Goal: Ask a question

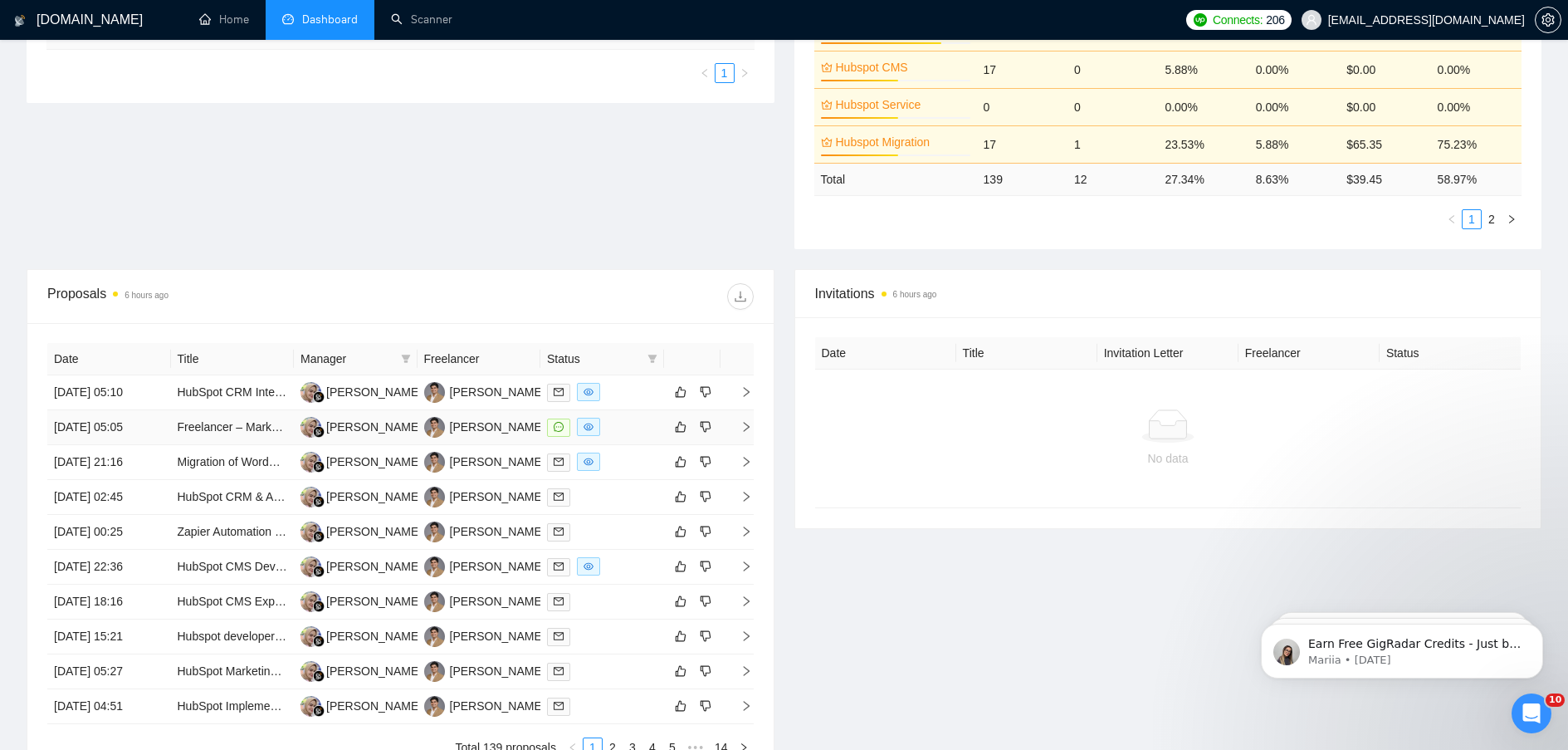
click at [747, 428] on icon "right" at bounding box center [746, 427] width 6 height 10
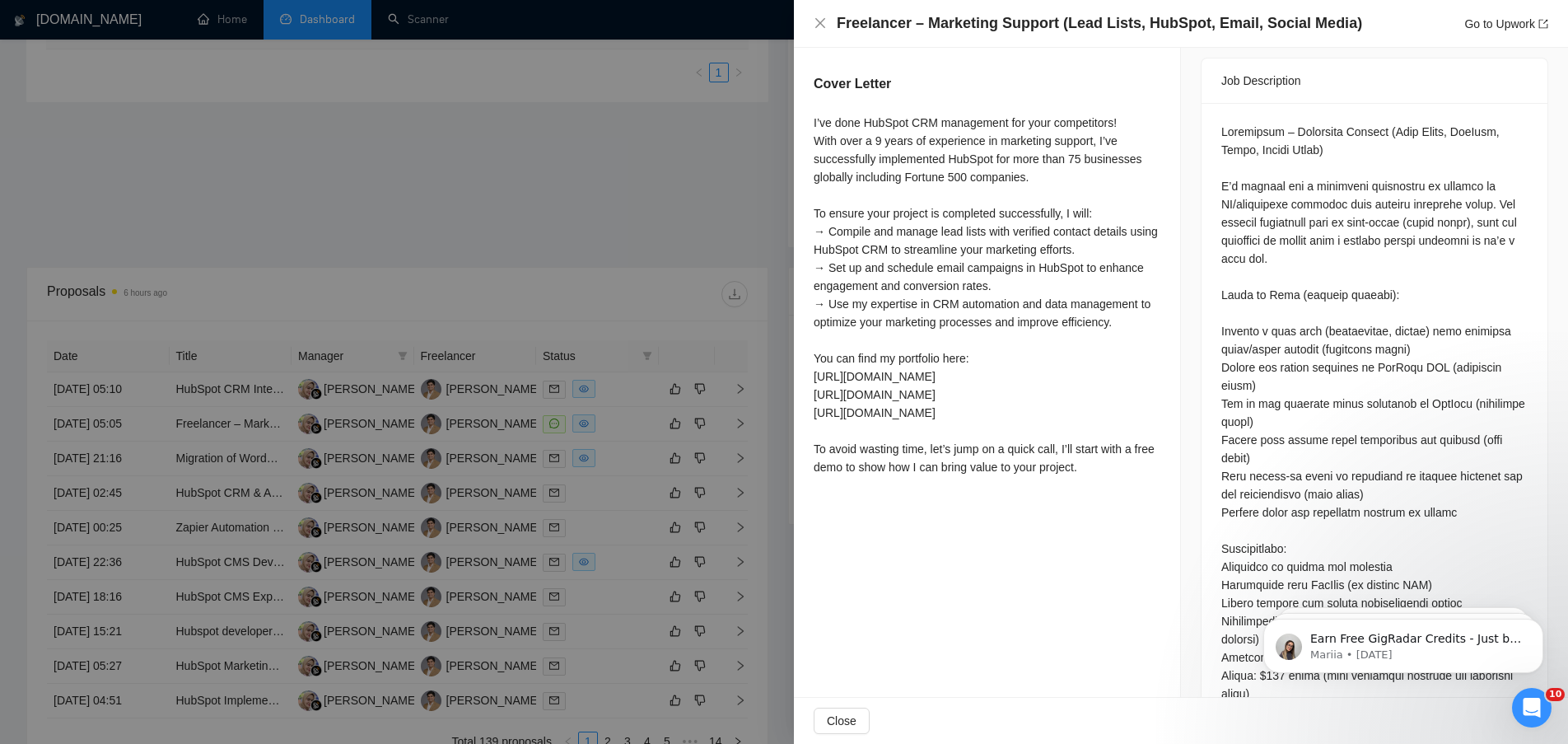
scroll to position [741, 0]
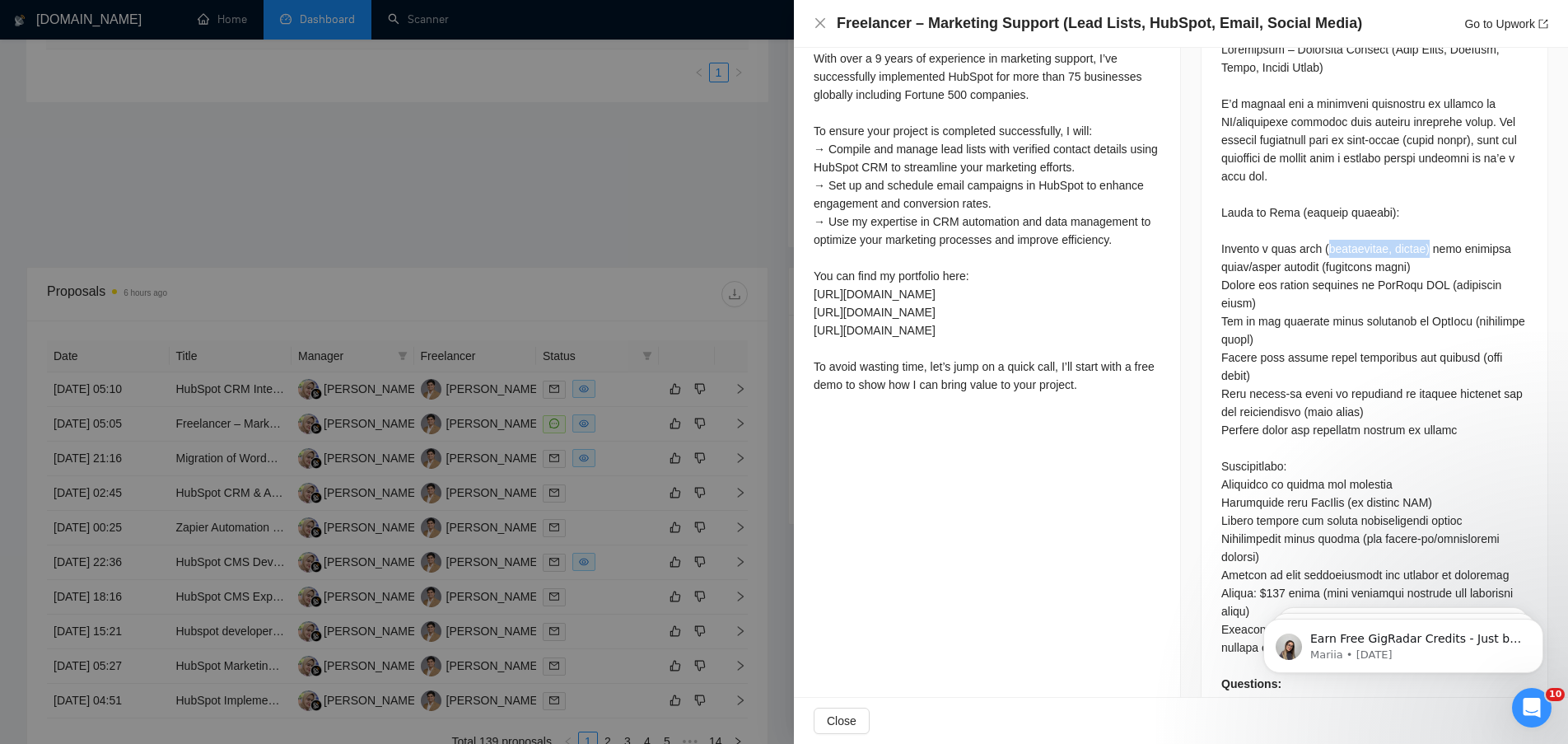
drag, startPoint x: 1315, startPoint y: 230, endPoint x: 1412, endPoint y: 223, distance: 97.3
click at [1412, 223] on div "Questions: Describe your recent experience with similar projects" at bounding box center [1374, 375] width 306 height 670
click at [1406, 231] on div "Questions: Describe your recent experience with similar projects" at bounding box center [1374, 375] width 306 height 670
drag, startPoint x: 1313, startPoint y: 229, endPoint x: 1372, endPoint y: 227, distance: 59.0
click at [1372, 227] on div "Questions: Describe your recent experience with similar projects" at bounding box center [1374, 375] width 306 height 670
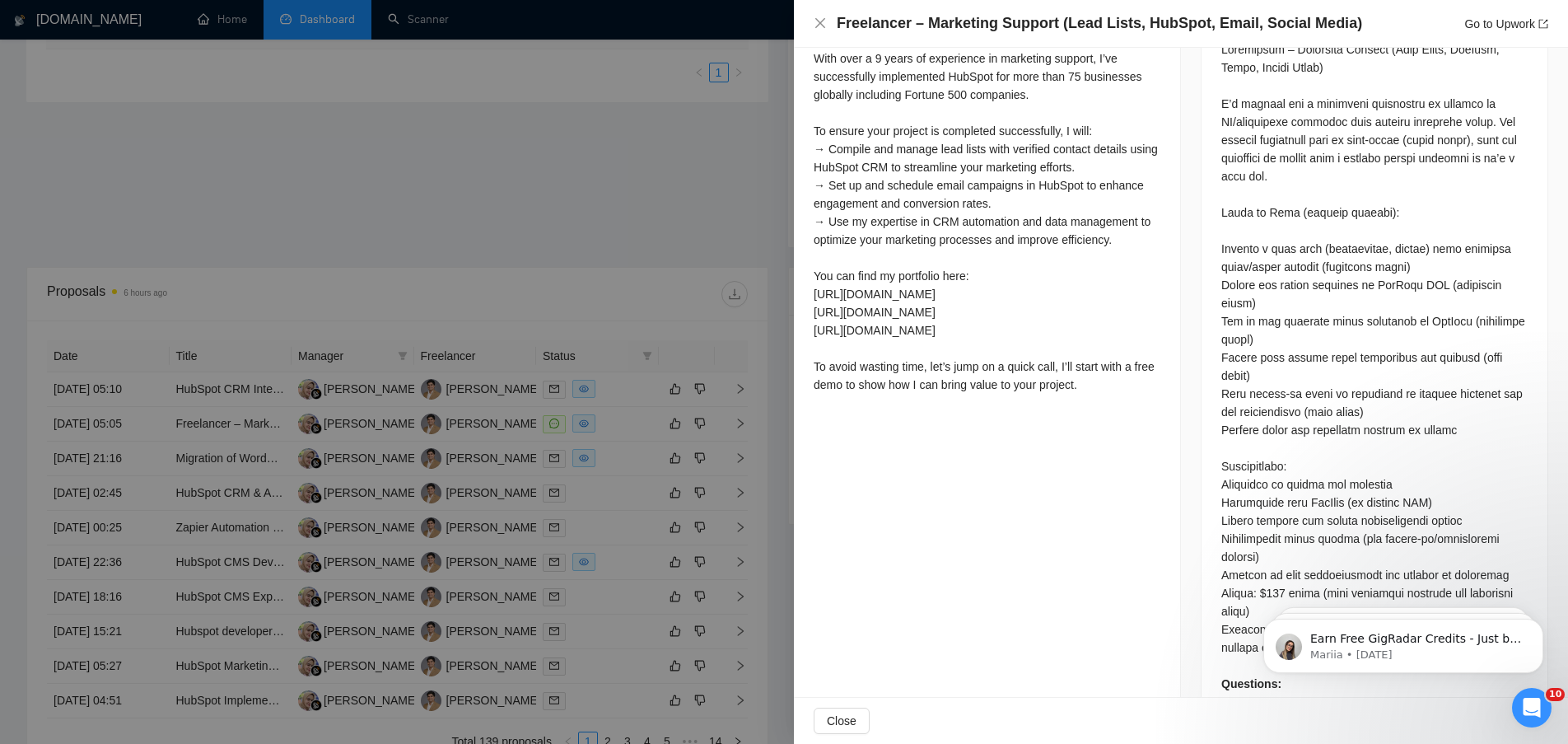
click at [1358, 255] on div "Questions: Describe your recent experience with similar projects" at bounding box center [1374, 375] width 306 height 670
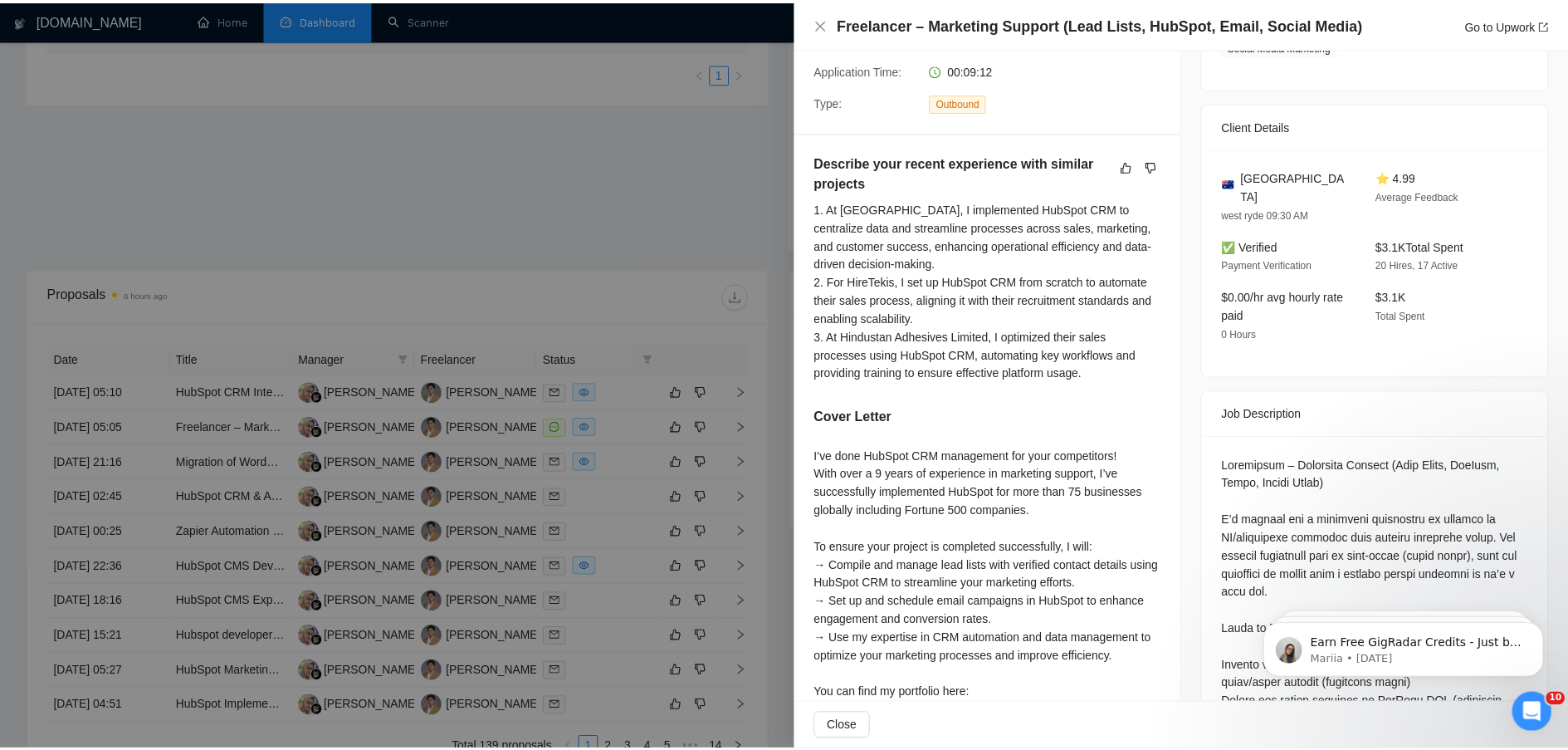
scroll to position [0, 0]
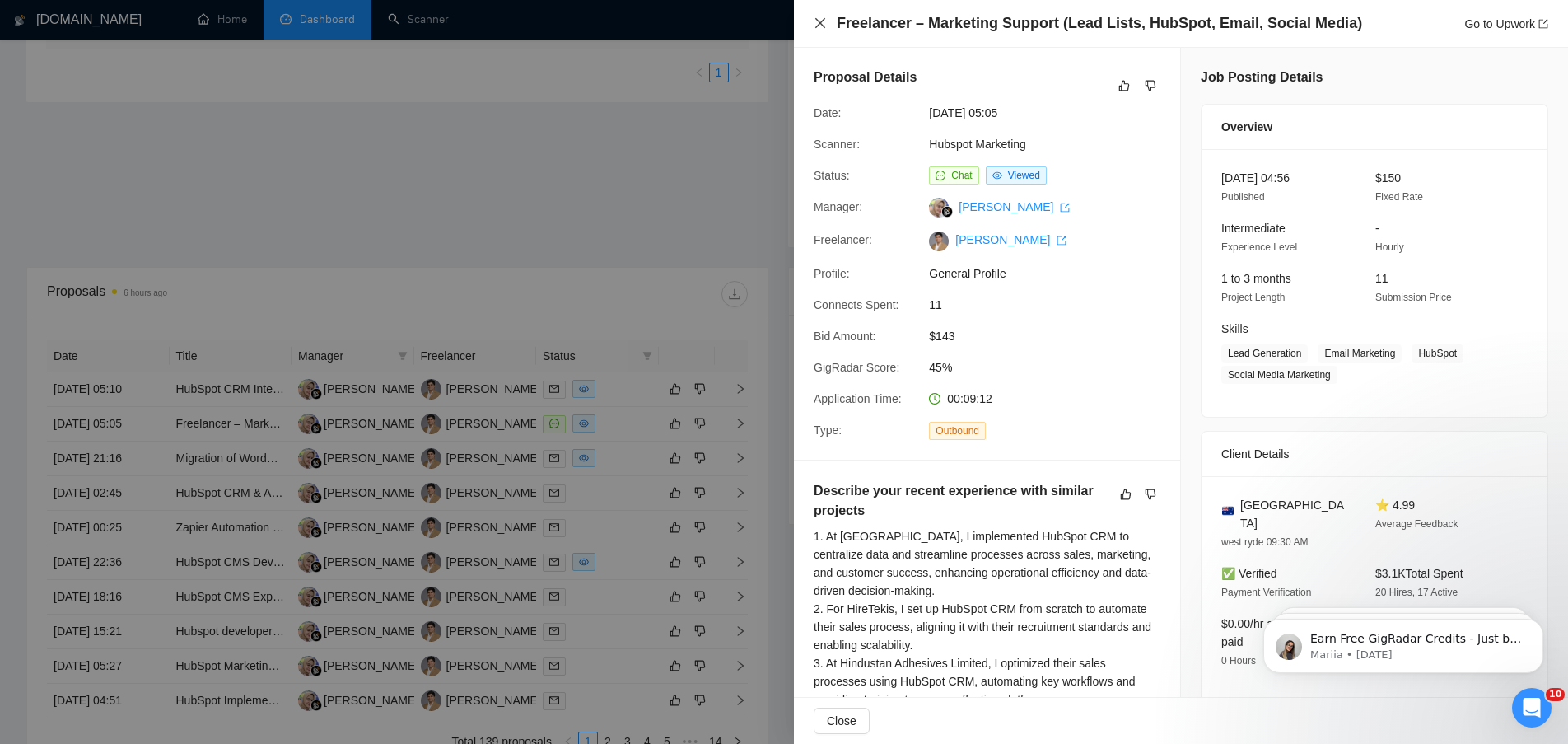
click at [820, 21] on icon "close" at bounding box center [819, 23] width 13 height 13
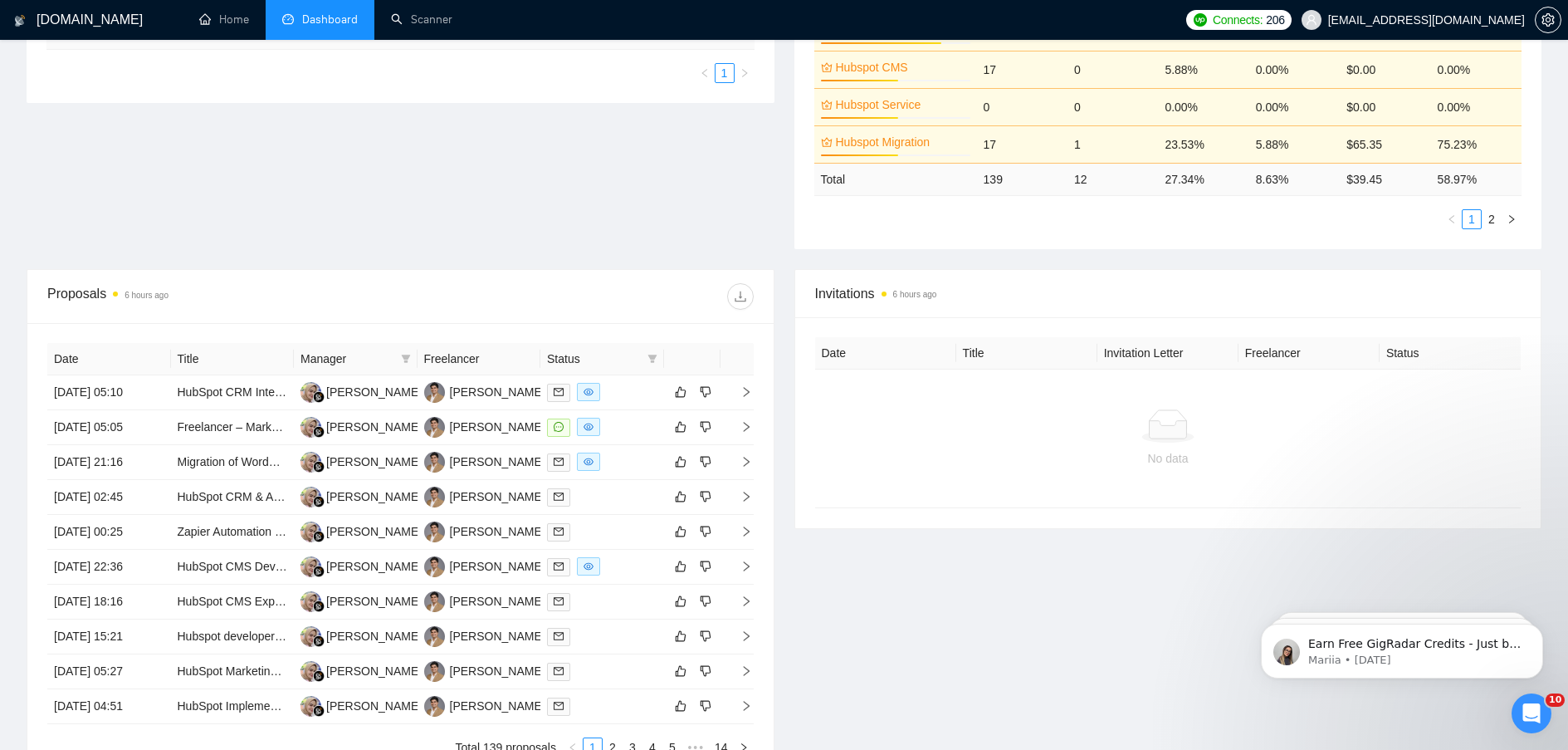
click at [625, 133] on div "Proposal Sending Stats 6 hours ago By manager By Freelancer Name Proposals Repl…" at bounding box center [784, 72] width 1535 height 392
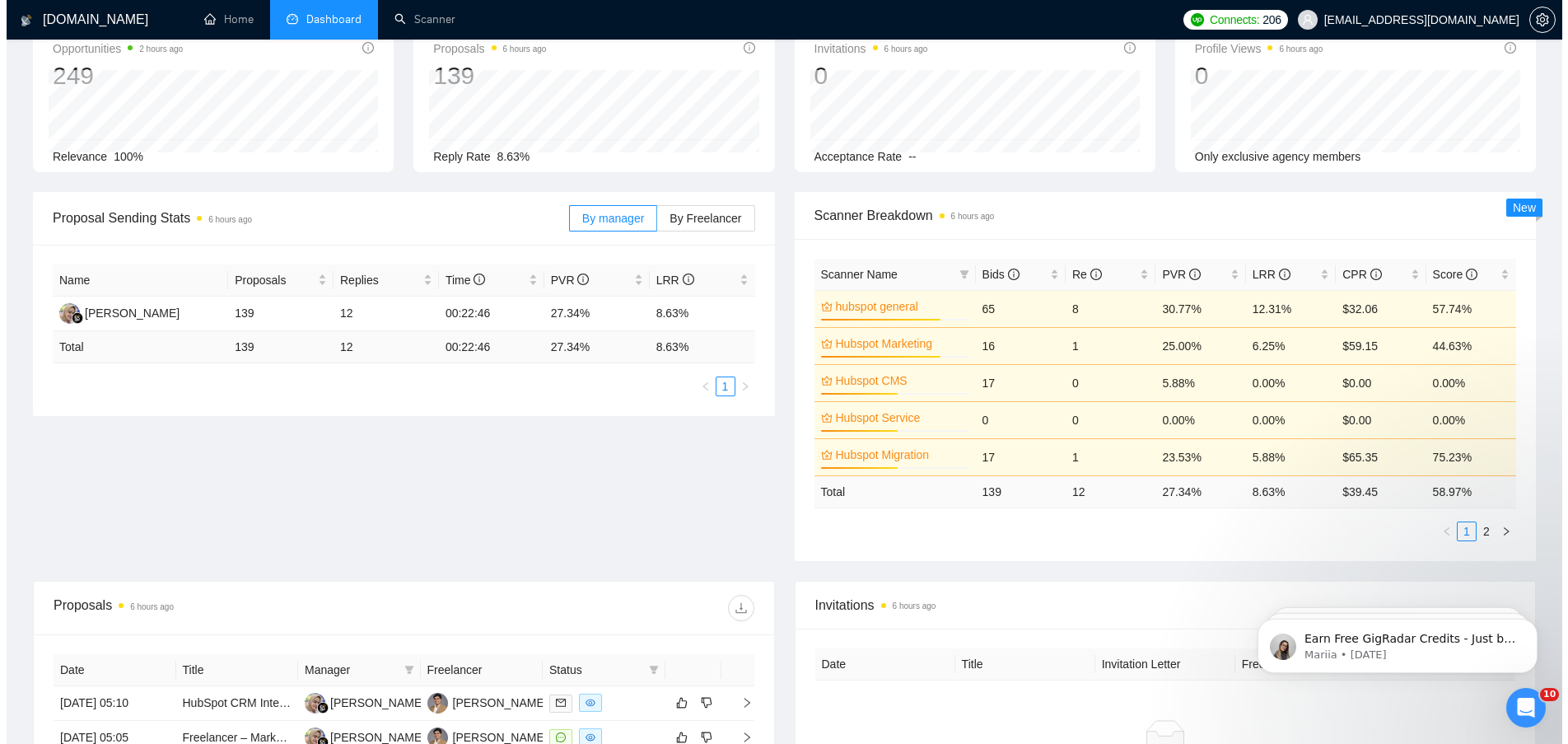
scroll to position [587, 0]
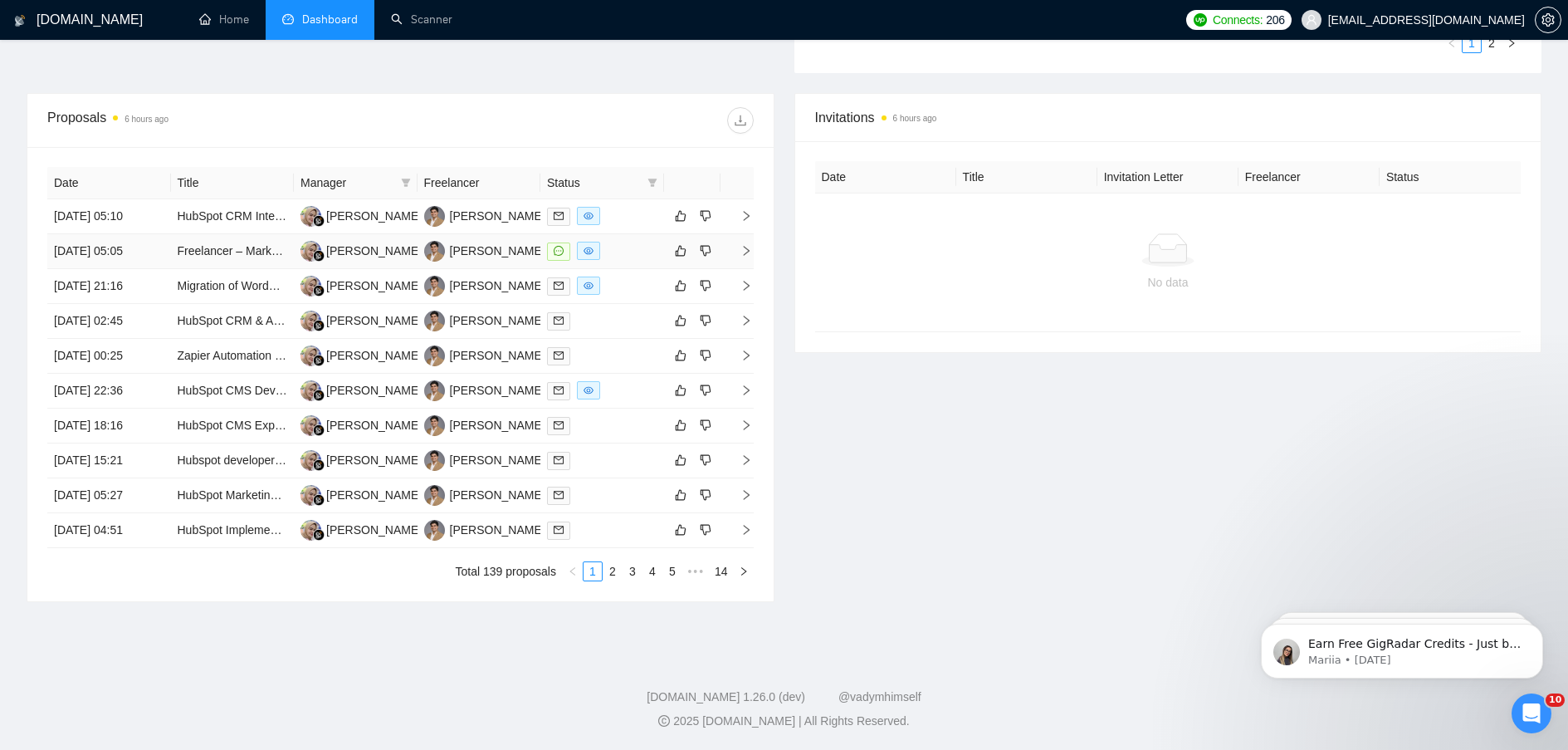
click at [744, 247] on icon "right" at bounding box center [746, 251] width 6 height 10
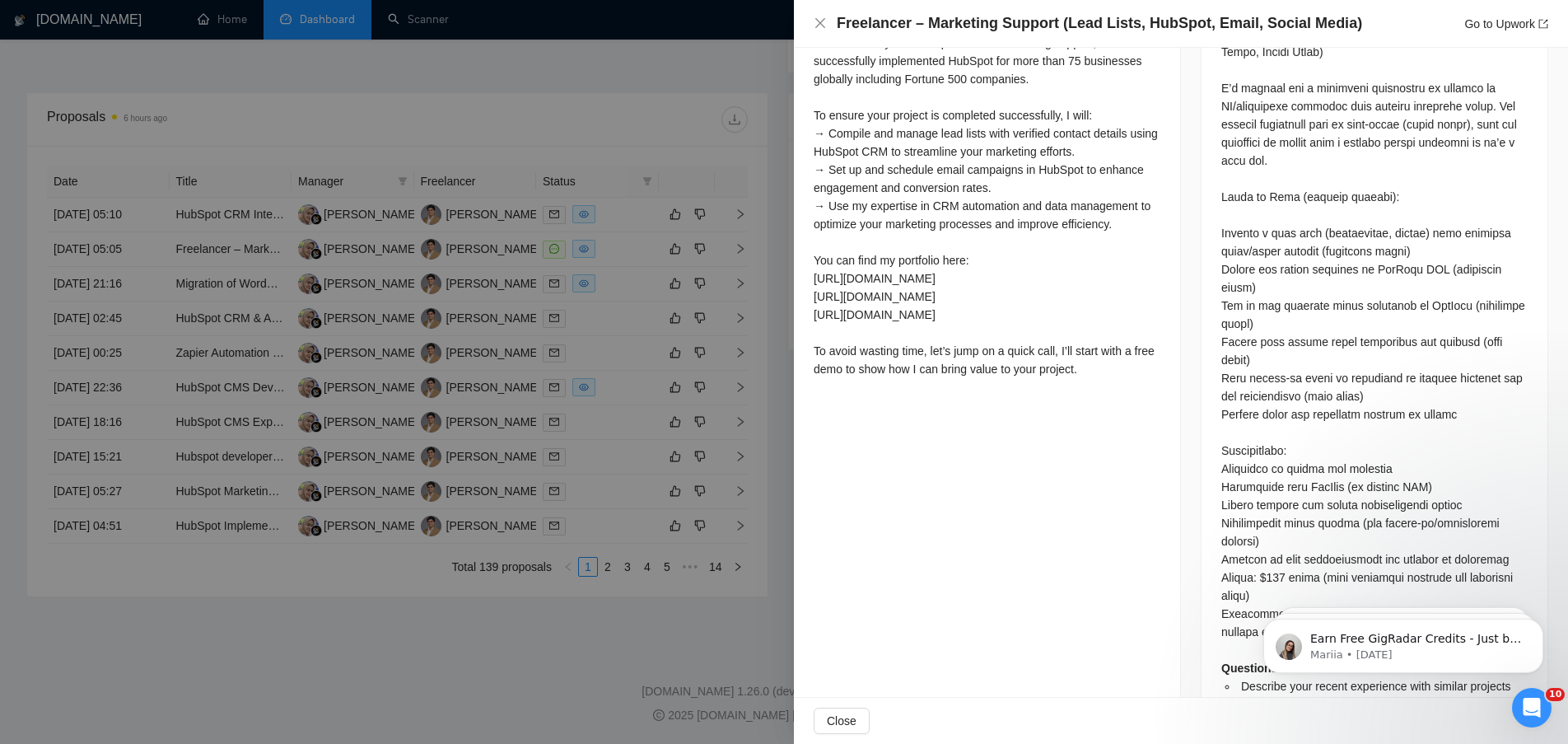
scroll to position [784, 0]
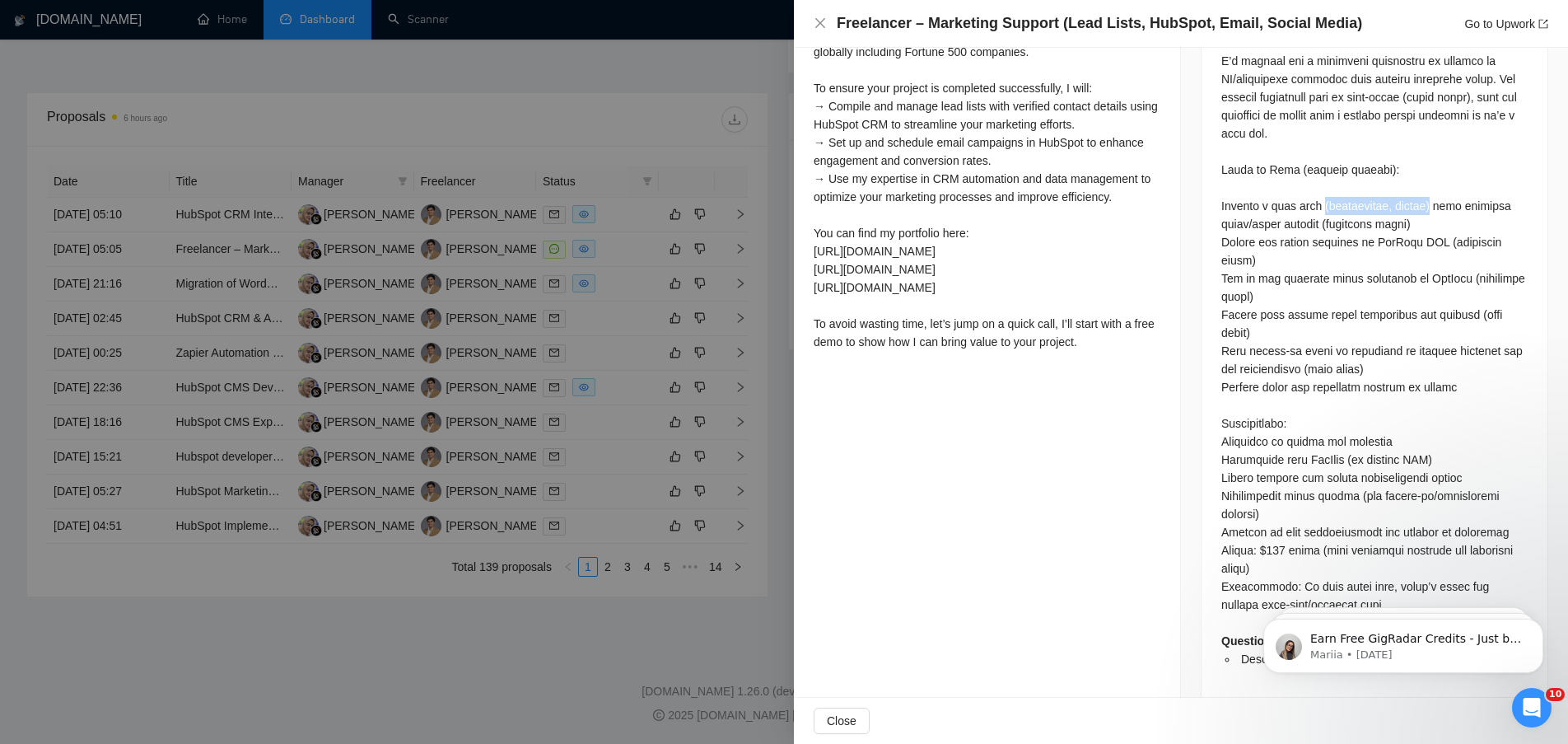
drag, startPoint x: 1412, startPoint y: 180, endPoint x: 1312, endPoint y: 190, distance: 100.5
click at [1312, 190] on div "Questions: Describe your recent experience with similar projects" at bounding box center [1374, 332] width 306 height 670
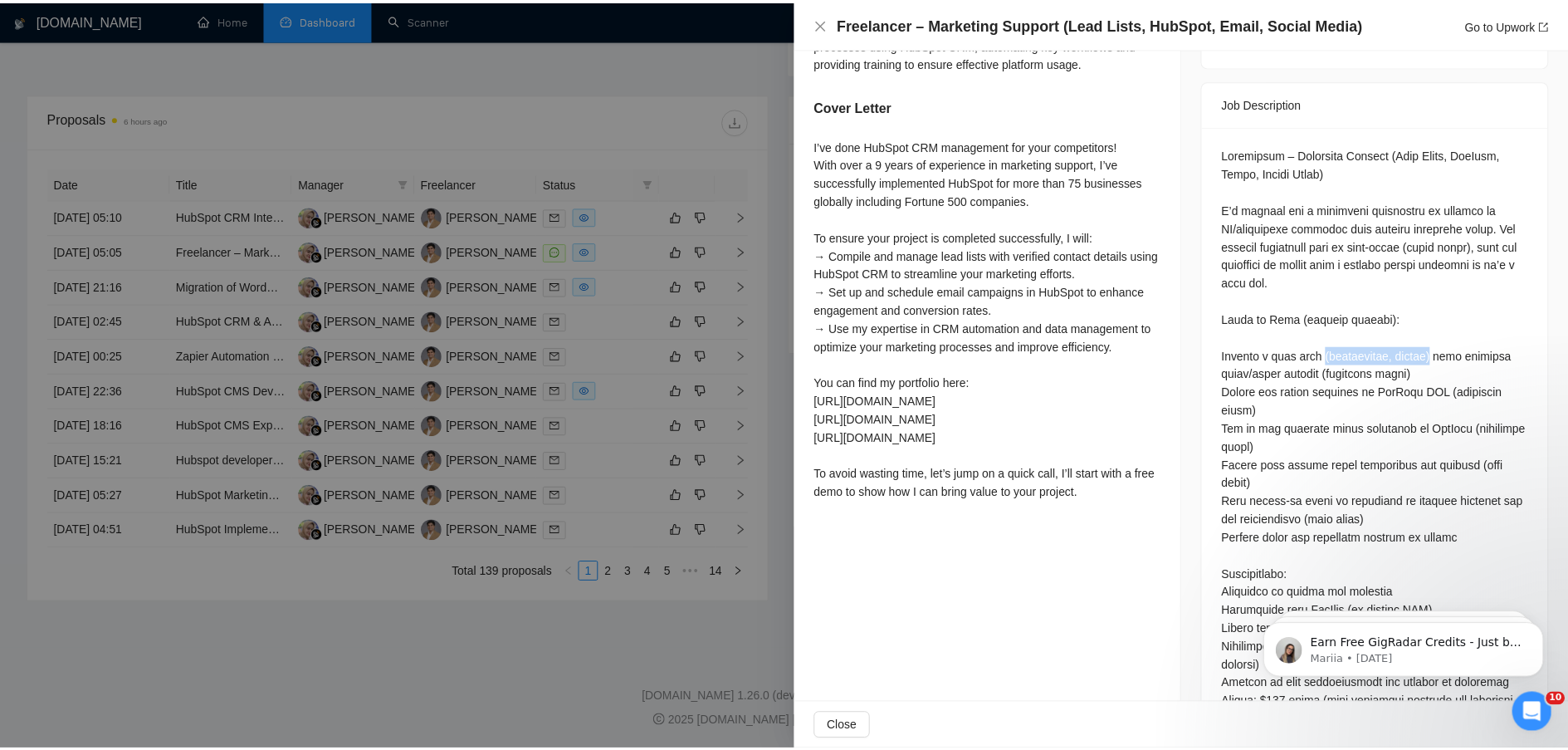
scroll to position [665, 0]
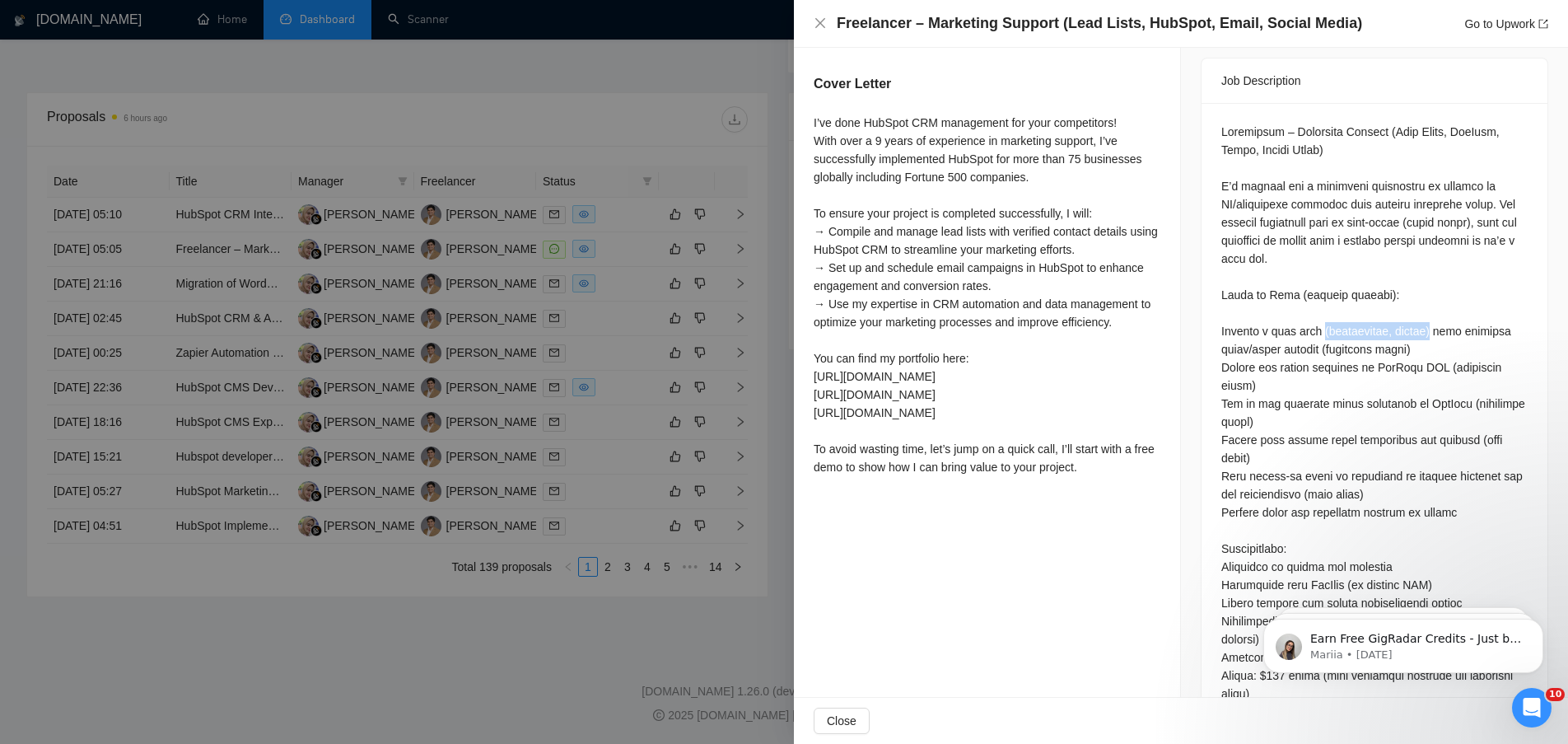
click at [1379, 316] on div "Questions: Describe your recent experience with similar projects" at bounding box center [1374, 458] width 306 height 670
drag, startPoint x: 1309, startPoint y: 309, endPoint x: 1414, endPoint y: 307, distance: 105.0
click at [1414, 307] on div "Questions: Describe your recent experience with similar projects" at bounding box center [1374, 458] width 306 height 670
click at [1429, 305] on div "Questions: Describe your recent experience with similar projects" at bounding box center [1374, 458] width 306 height 670
drag, startPoint x: 1310, startPoint y: 310, endPoint x: 1412, endPoint y: 311, distance: 102.0
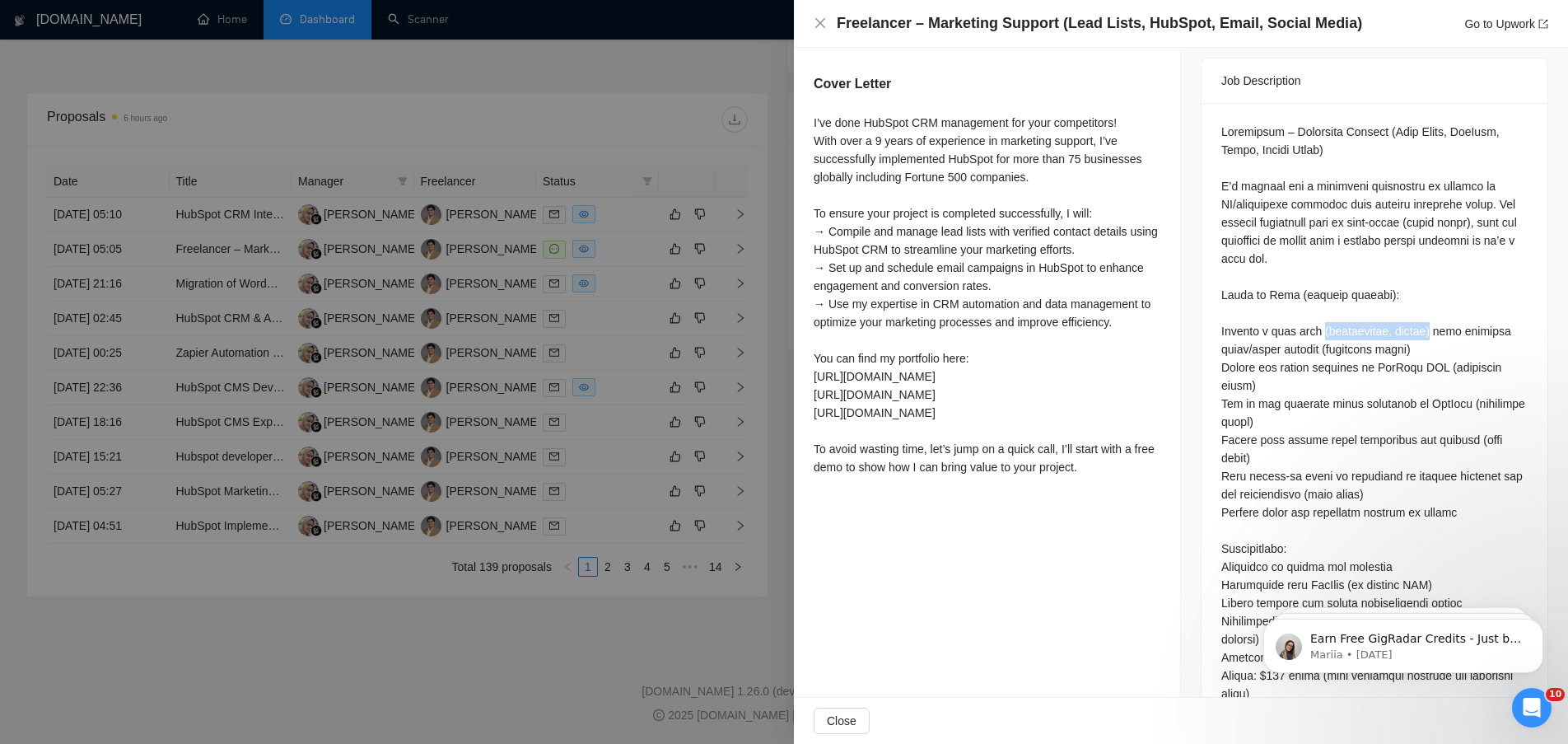
click at [1412, 311] on div "Questions: Describe your recent experience with similar projects" at bounding box center [1374, 458] width 306 height 670
click at [1449, 301] on div "Questions: Describe your recent experience with similar projects" at bounding box center [1374, 458] width 306 height 670
click at [822, 28] on icon "close" at bounding box center [819, 23] width 13 height 13
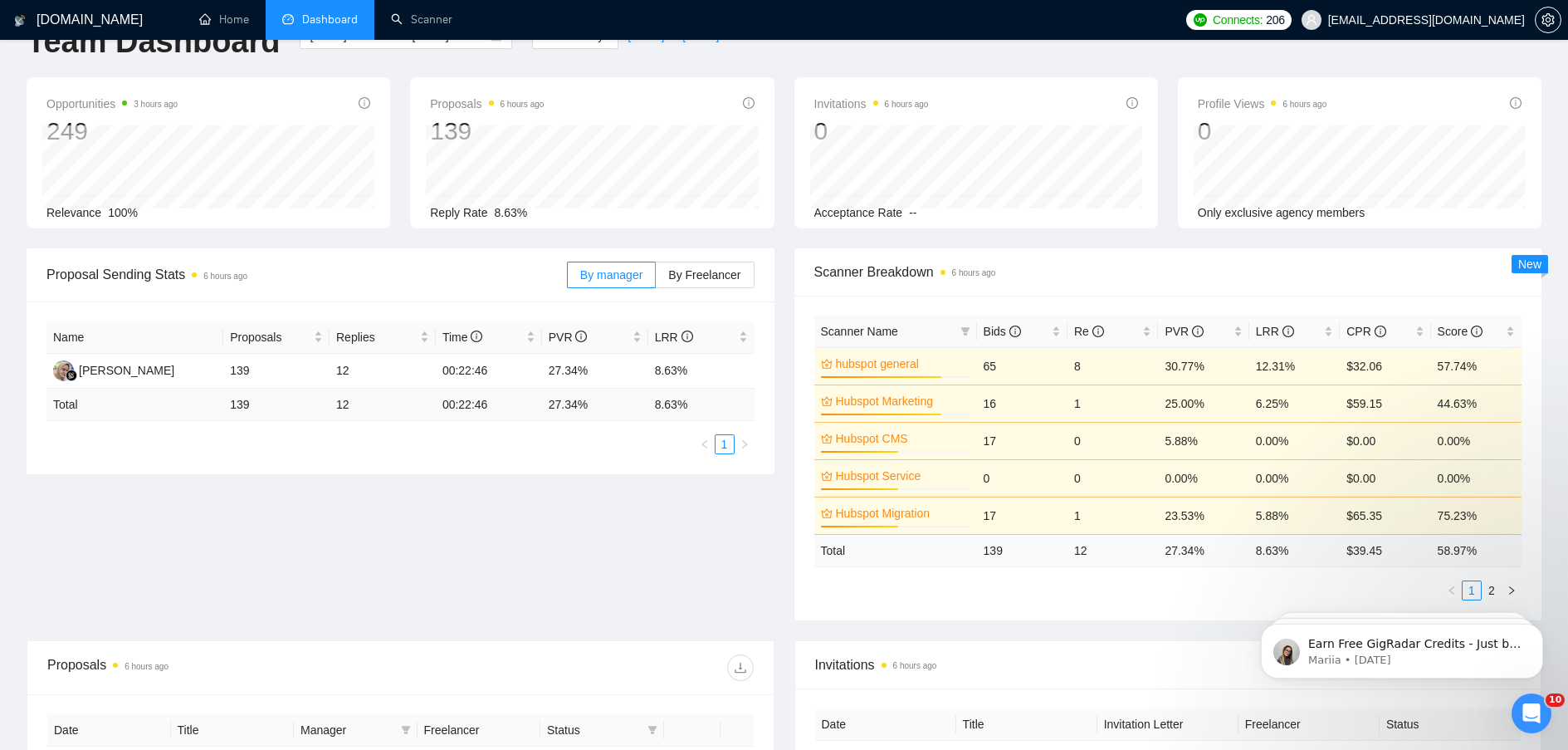
scroll to position [0, 0]
